Goal: Information Seeking & Learning: Check status

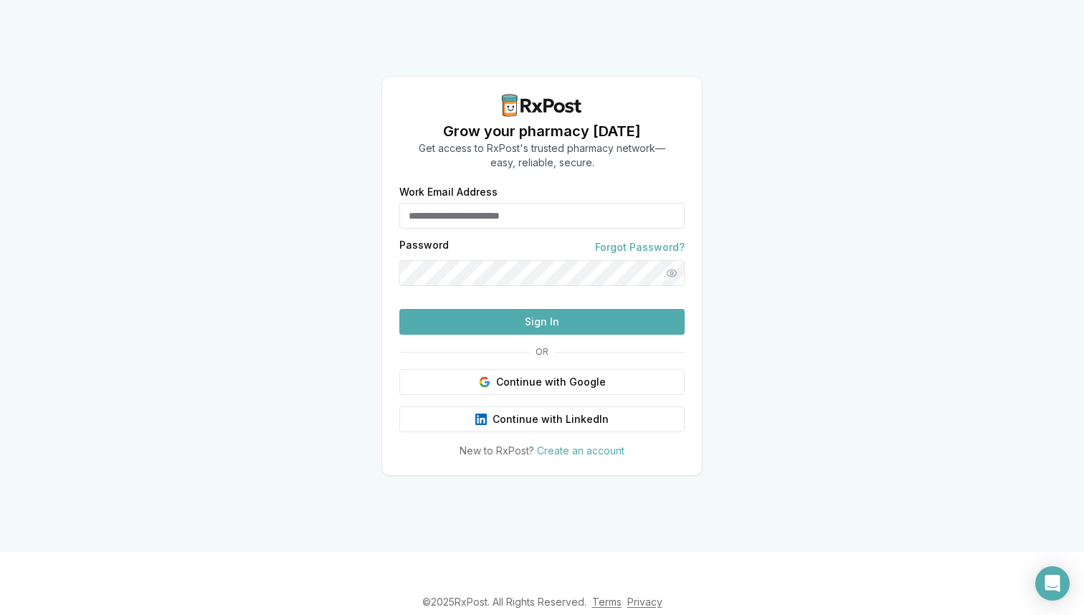
type input "**********"
click at [479, 335] on button "Sign In" at bounding box center [541, 322] width 285 height 26
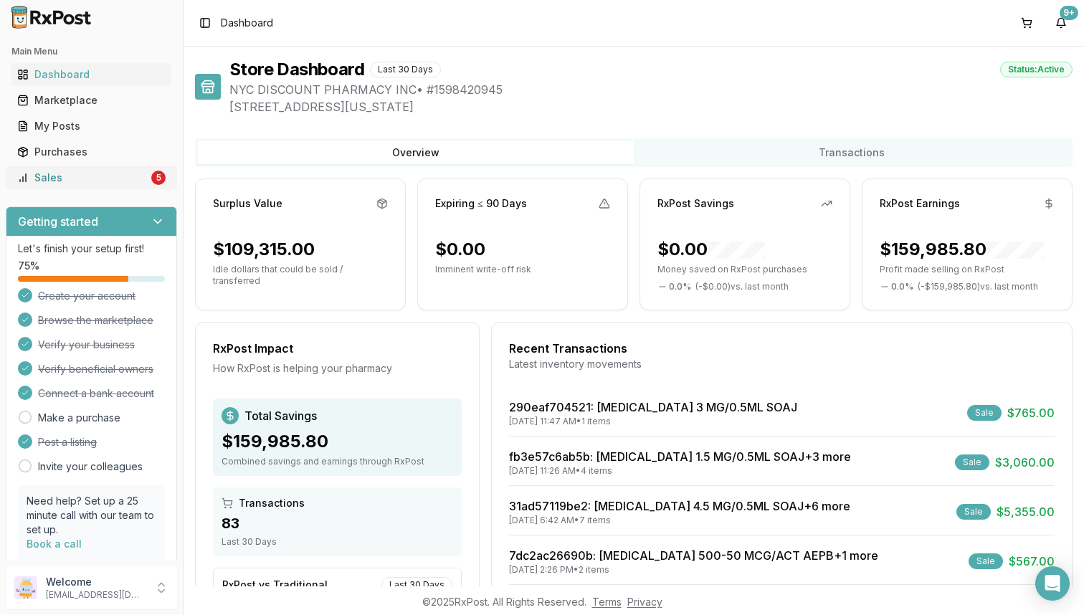
click at [131, 181] on div "Sales" at bounding box center [82, 178] width 131 height 14
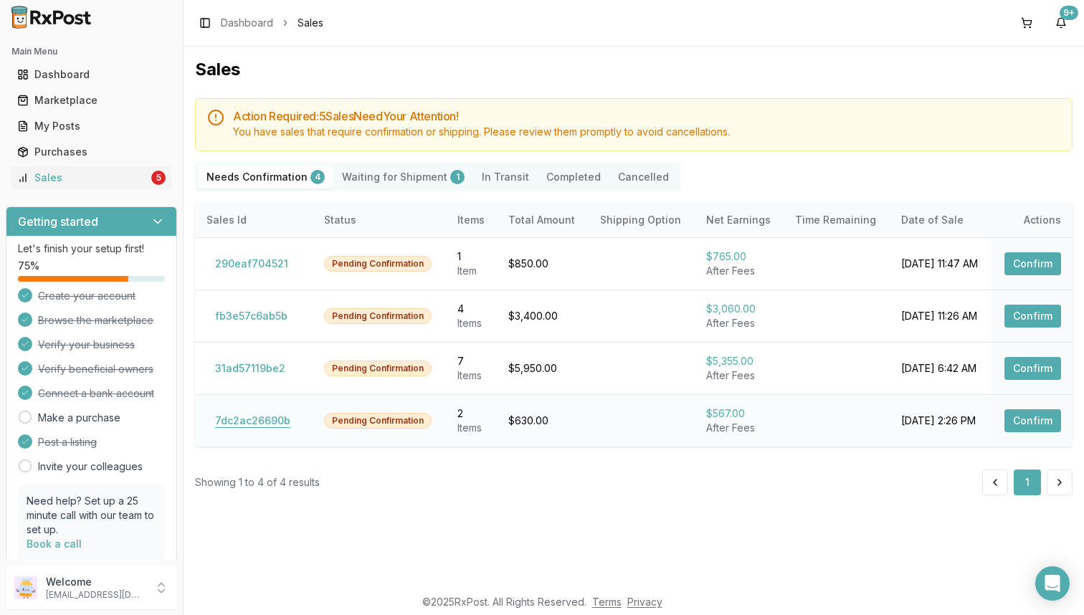
click at [248, 420] on button "7dc2ac26690b" at bounding box center [253, 420] width 93 height 23
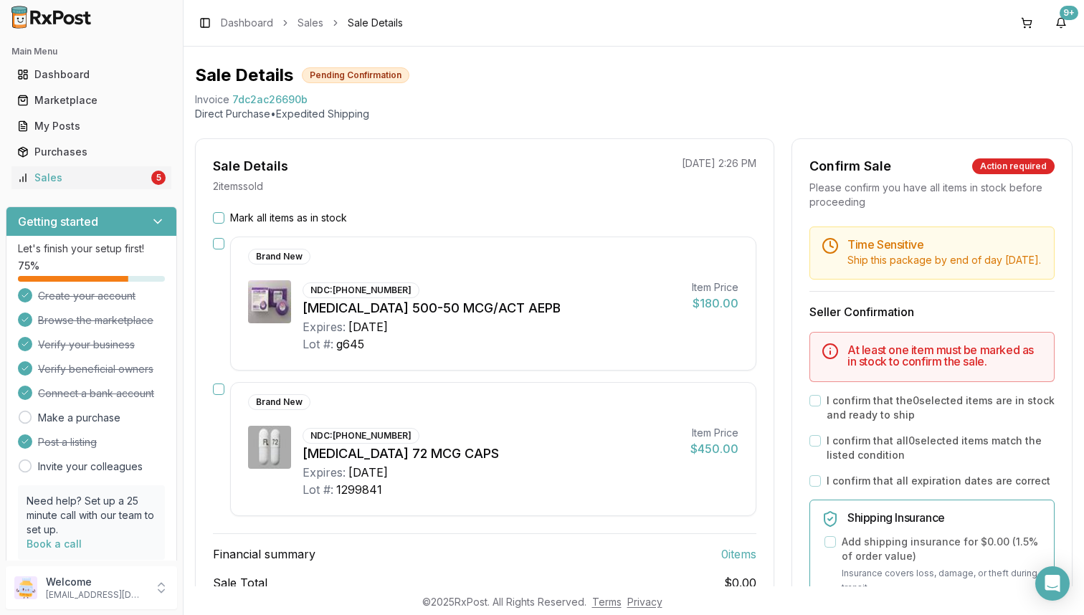
scroll to position [35, 0]
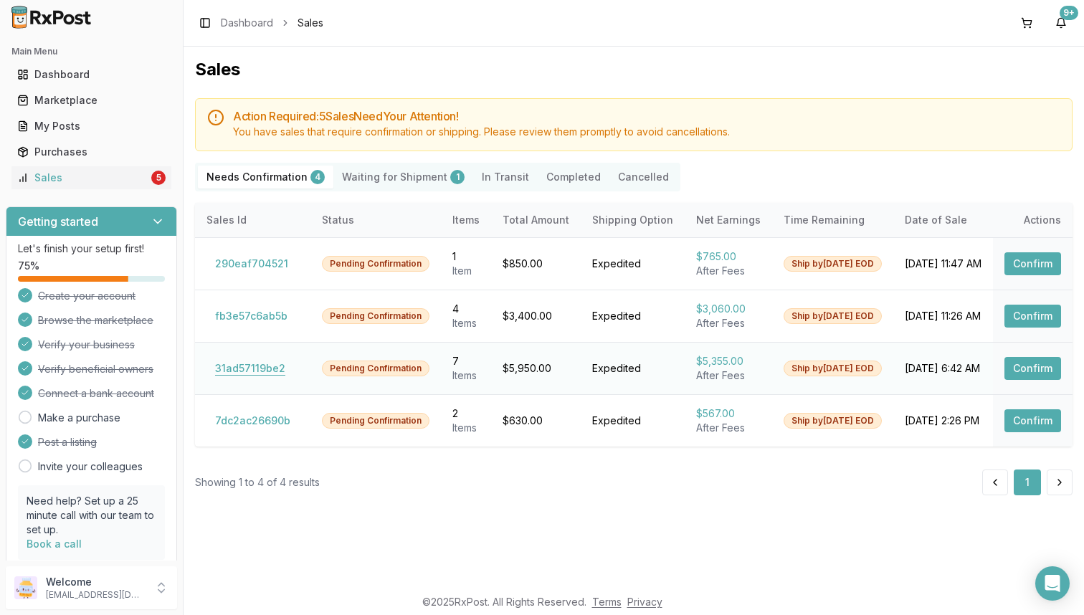
click at [269, 366] on button "31ad57119be2" at bounding box center [250, 368] width 87 height 23
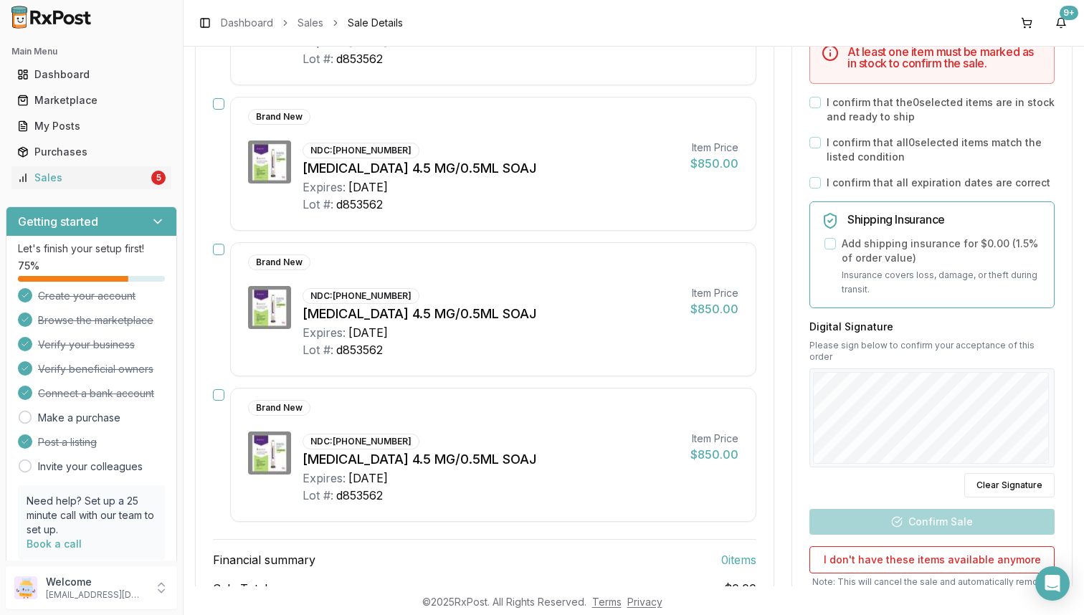
scroll to position [779, 0]
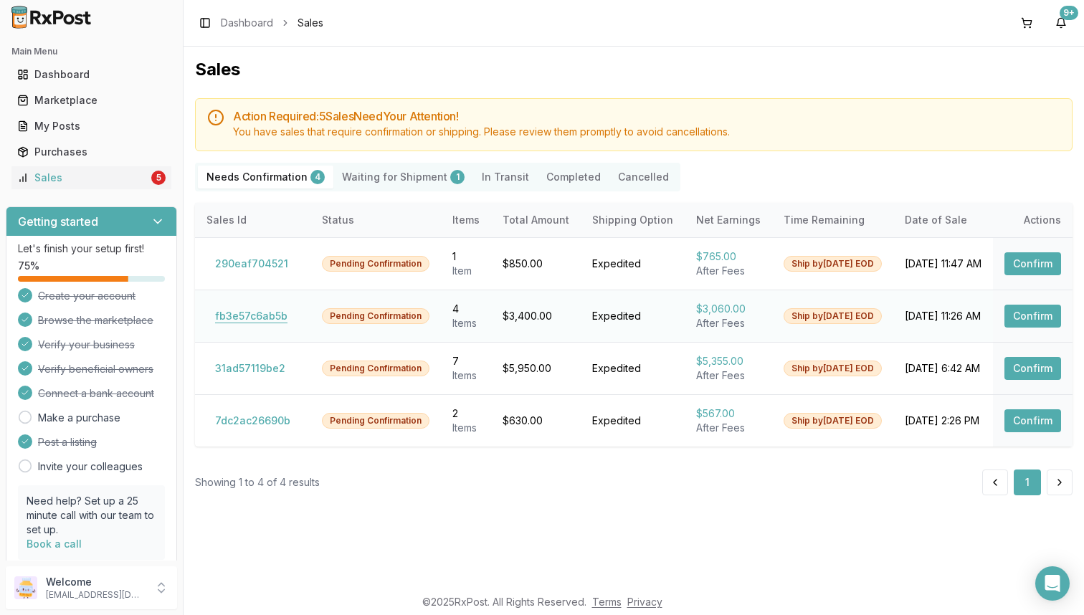
click at [248, 316] on button "fb3e57c6ab5b" at bounding box center [252, 316] width 90 height 23
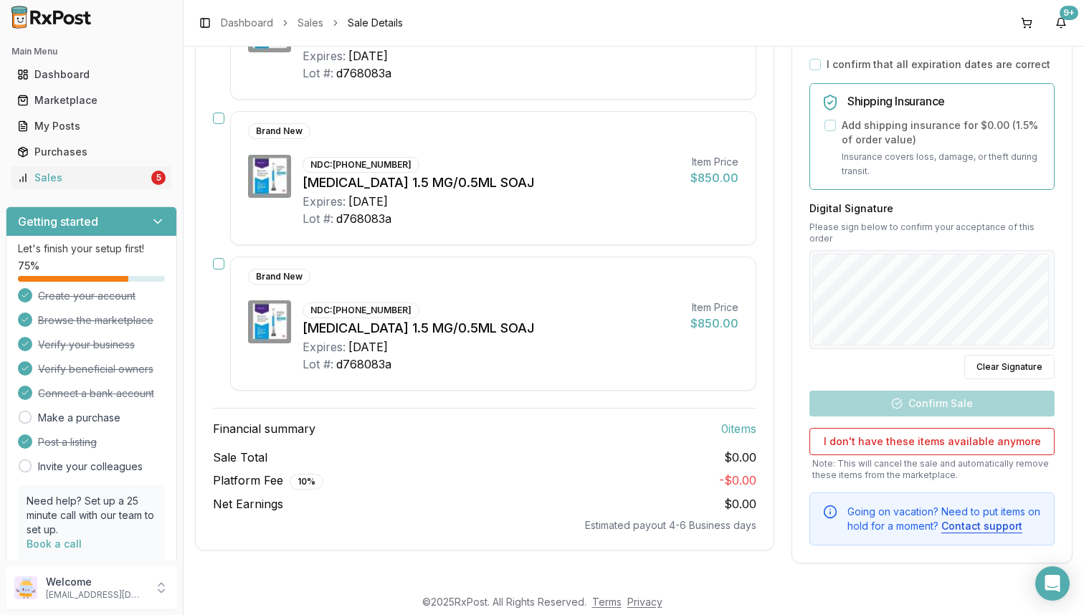
scroll to position [454, 0]
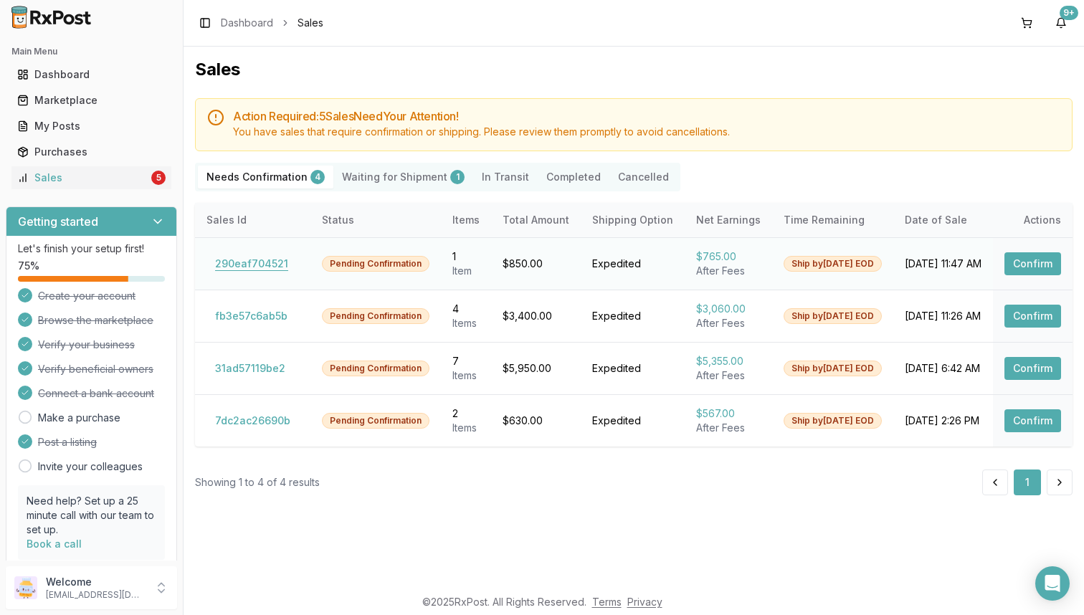
click at [228, 261] on button "290eaf704521" at bounding box center [252, 263] width 90 height 23
